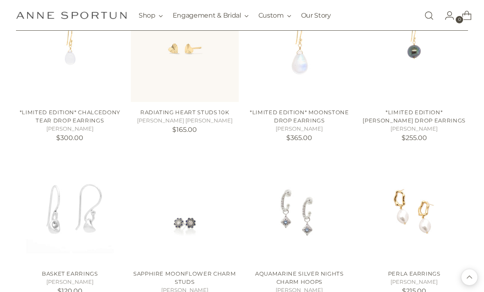
scroll to position [373, 0]
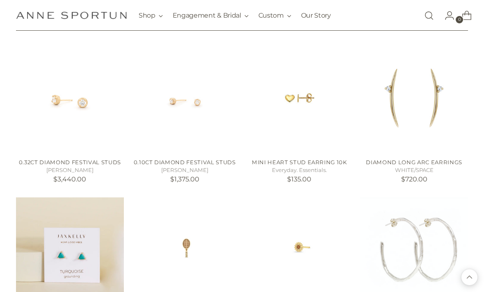
scroll to position [1122, 0]
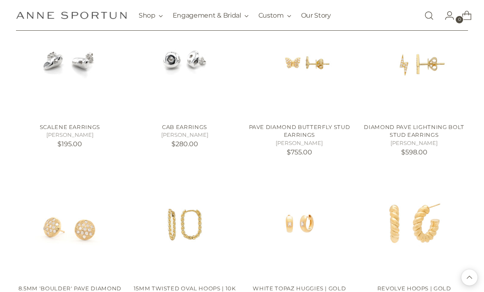
scroll to position [3255, 0]
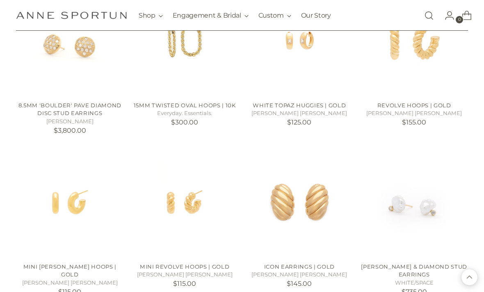
scroll to position [3432, 0]
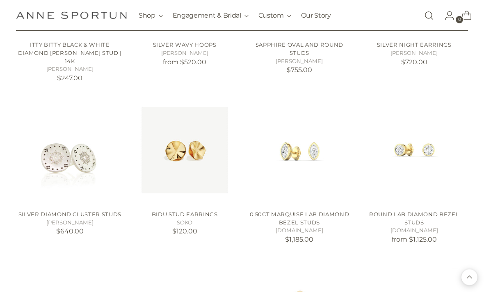
scroll to position [5276, 0]
click at [305, 211] on link "0.50ct Marquise Lab Diamond Bezel Studs" at bounding box center [300, 218] width 100 height 15
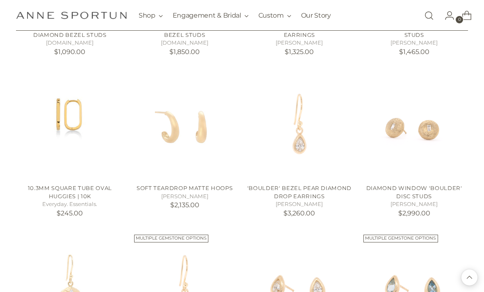
scroll to position [5627, 0]
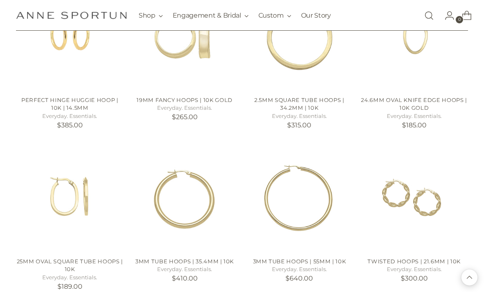
scroll to position [6367, 0]
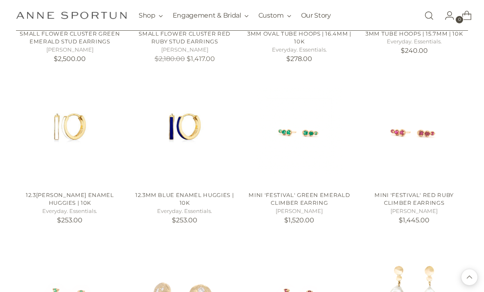
scroll to position [6757, 0]
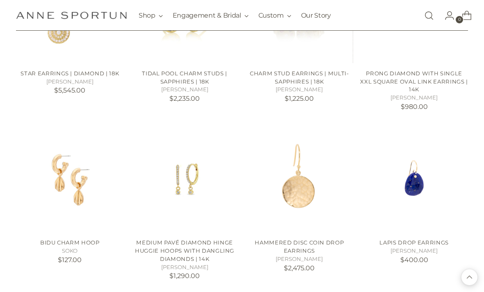
scroll to position [7678, 0]
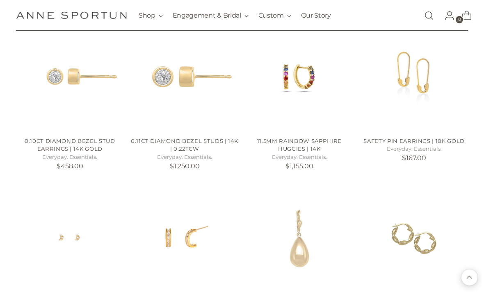
scroll to position [9225, 0]
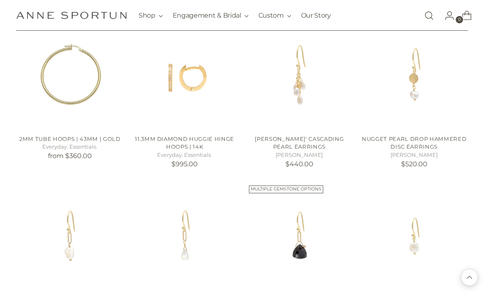
scroll to position [10195, 0]
click at [441, 191] on img "Freshwater Pearl Nugget Earrings" at bounding box center [414, 236] width 108 height 108
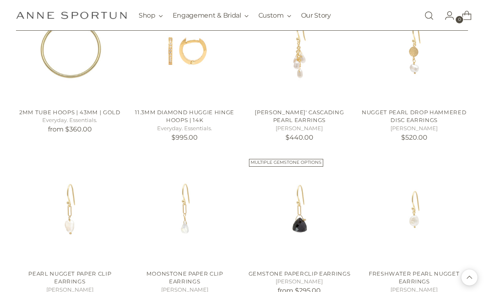
click at [75, 169] on img "Pearl Nugget Paper Clip Earrings" at bounding box center [70, 210] width 108 height 108
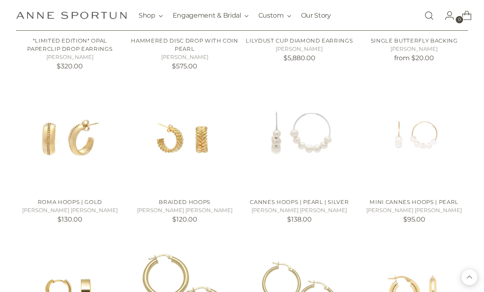
scroll to position [10616, 0]
click at [417, 199] on link "Mini Cannes Hoops | Pearl" at bounding box center [413, 202] width 89 height 7
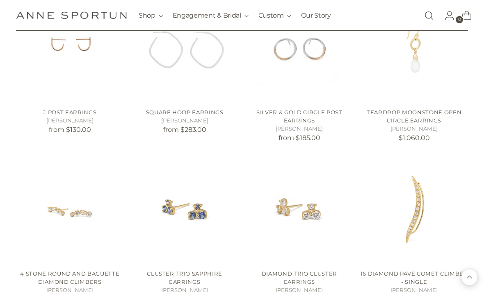
scroll to position [12452, 0]
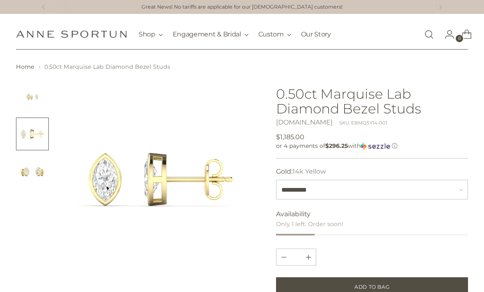
click at [36, 174] on img "Change image to image 3" at bounding box center [32, 171] width 33 height 33
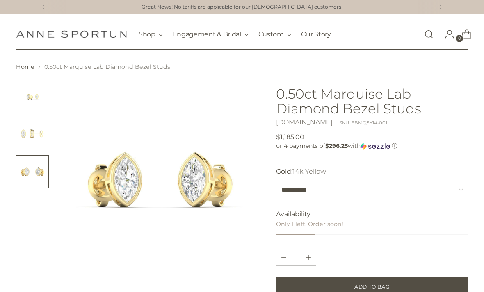
click at [35, 96] on img "Change image to image 1" at bounding box center [32, 96] width 33 height 33
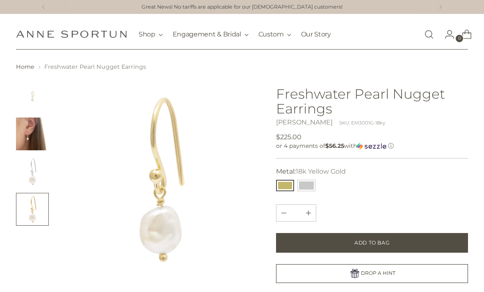
click at [32, 133] on img "Change image to image 2" at bounding box center [32, 134] width 33 height 33
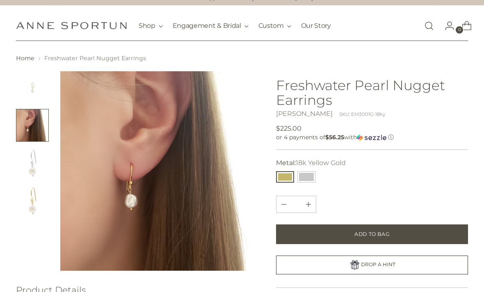
scroll to position [8, 0]
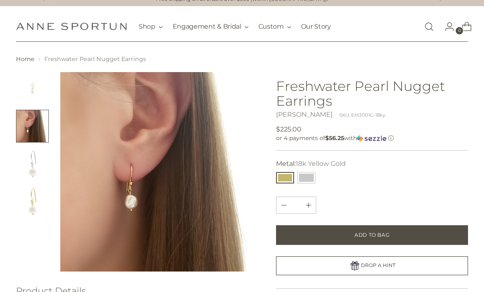
click at [27, 162] on img "Change image to image 3" at bounding box center [32, 164] width 33 height 33
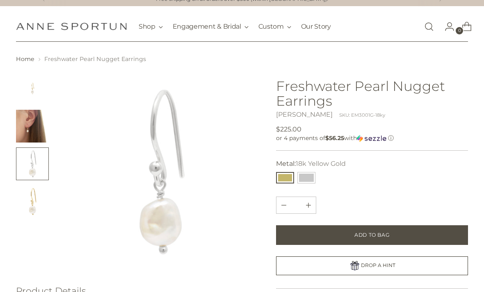
click at [312, 181] on button "14k White Gold" at bounding box center [306, 177] width 18 height 11
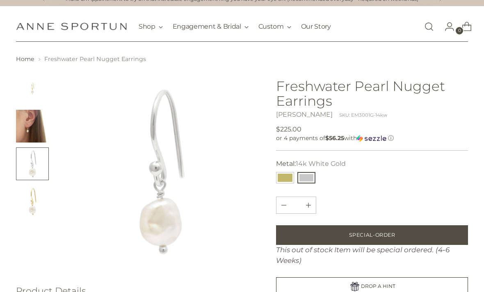
click at [285, 181] on button "18k Yellow Gold" at bounding box center [285, 177] width 18 height 11
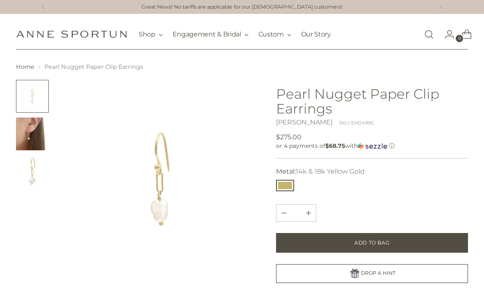
click at [31, 134] on img "Change image to image 2" at bounding box center [32, 134] width 33 height 33
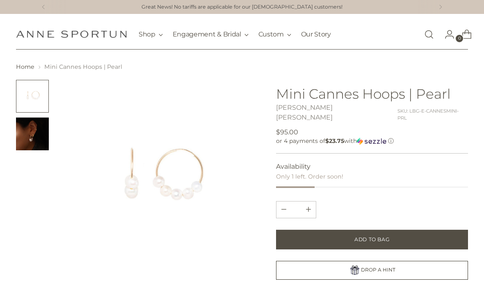
click at [37, 138] on img "Change image to image 2" at bounding box center [32, 134] width 33 height 33
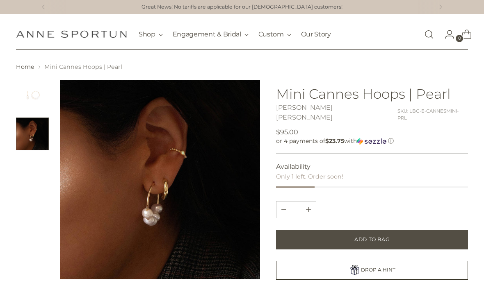
click at [34, 95] on img "Change image to image 1" at bounding box center [32, 96] width 33 height 33
